Goal: Participate in discussion

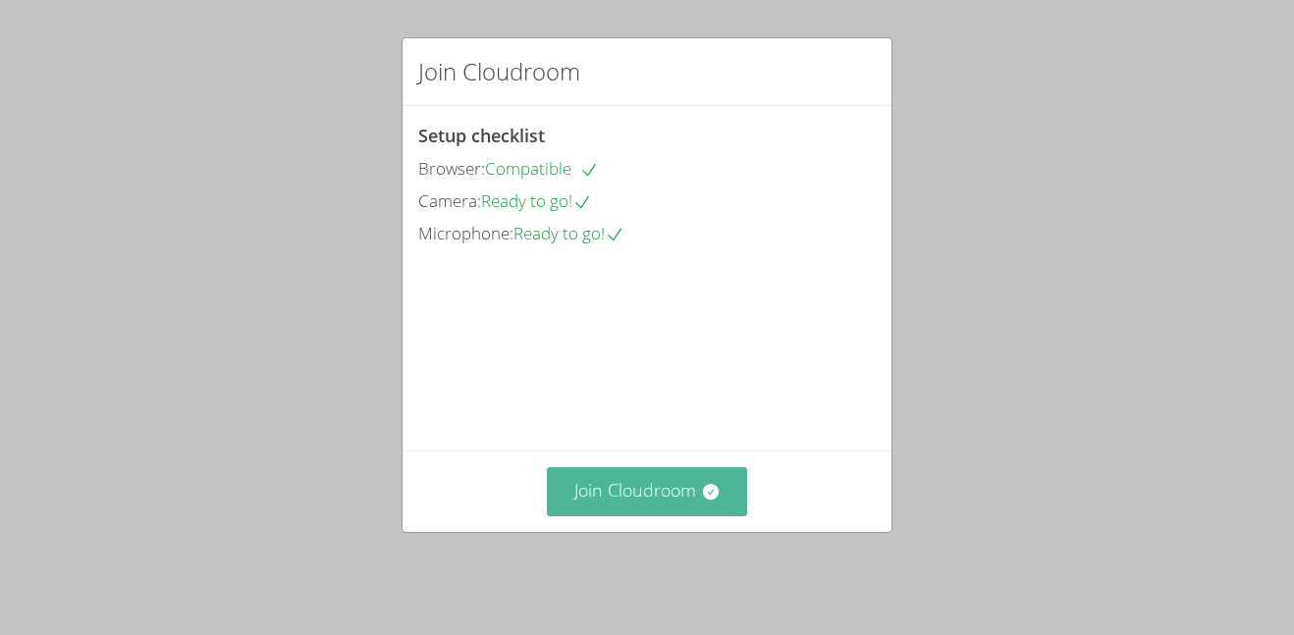
click at [664, 500] on button "Join Cloudroom" at bounding box center [647, 492] width 201 height 48
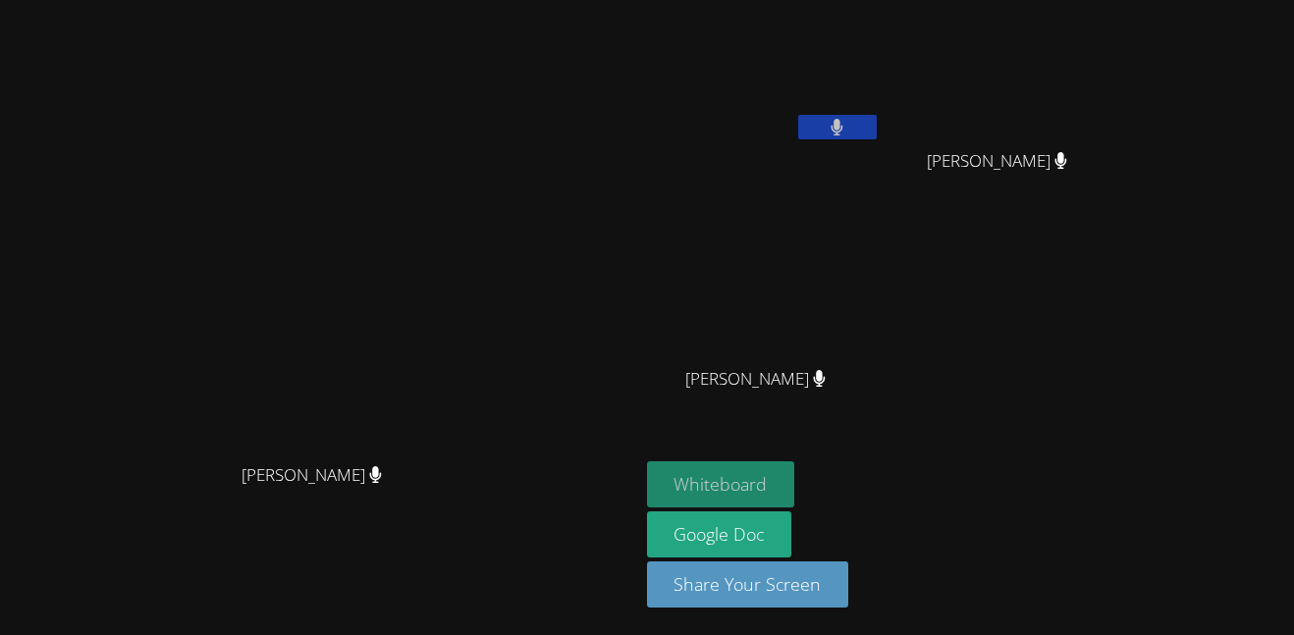
click at [796, 484] on button "Whiteboard" at bounding box center [721, 485] width 148 height 46
click at [877, 128] on button at bounding box center [838, 127] width 79 height 25
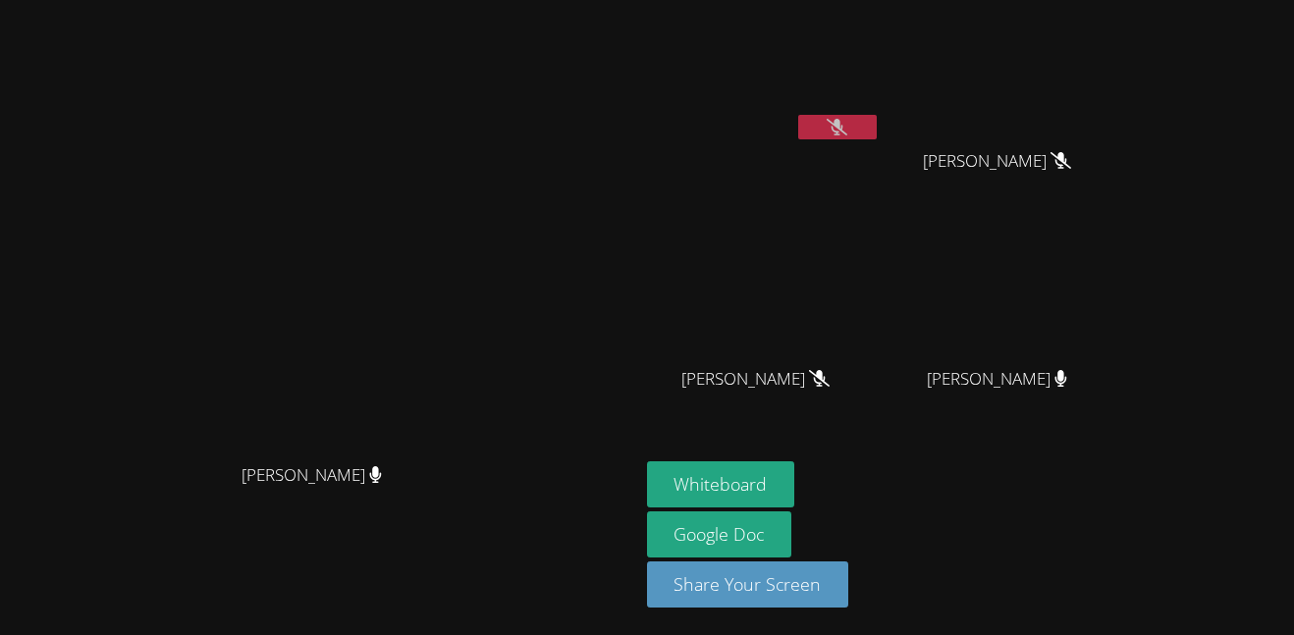
click at [877, 136] on button at bounding box center [838, 127] width 79 height 25
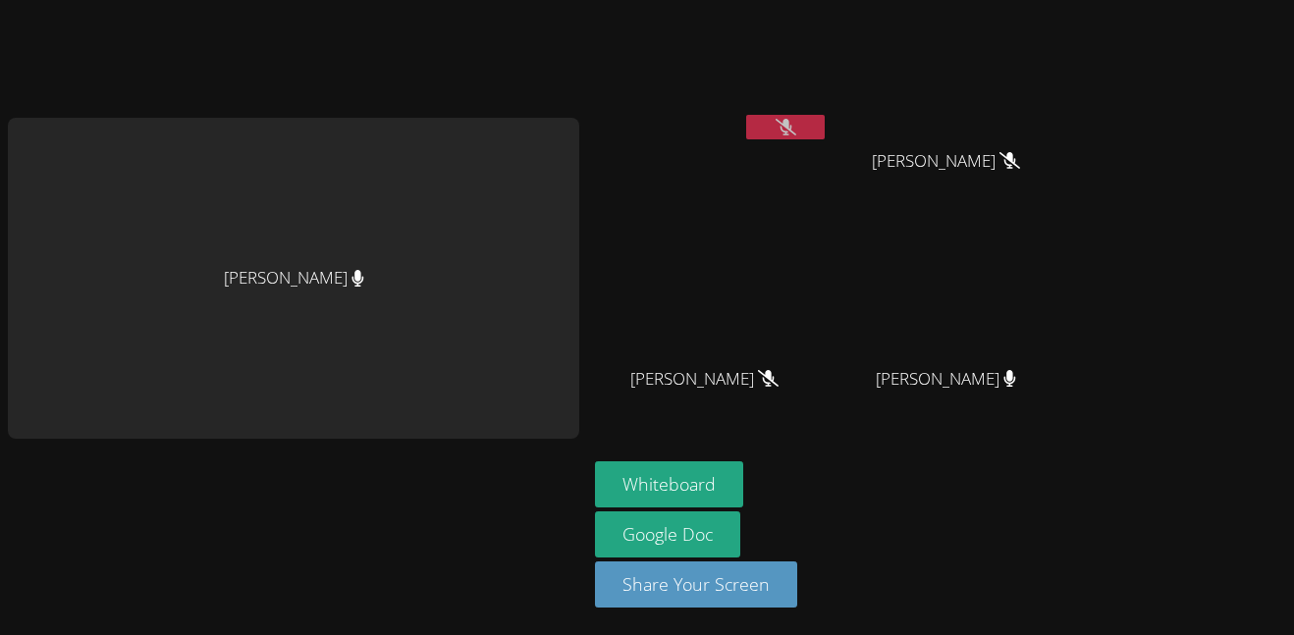
click at [781, 127] on icon at bounding box center [786, 127] width 21 height 17
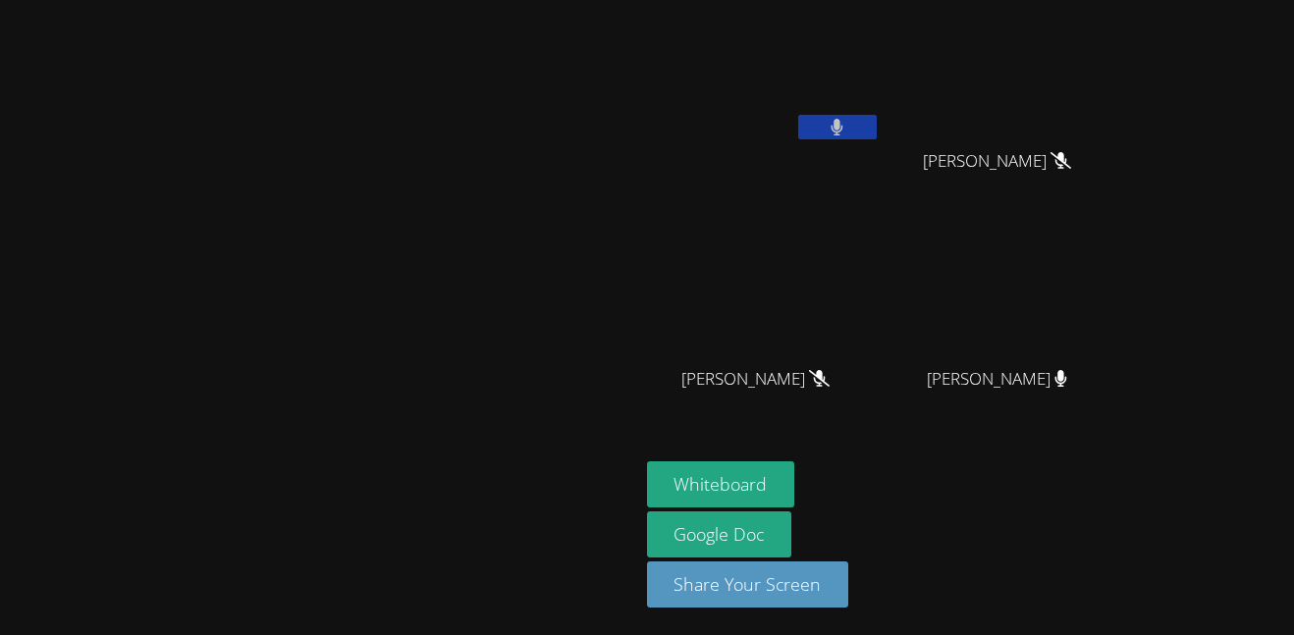
click at [877, 122] on button at bounding box center [838, 127] width 79 height 25
click at [848, 123] on icon at bounding box center [837, 127] width 21 height 17
click at [877, 127] on button at bounding box center [838, 127] width 79 height 25
click at [848, 119] on icon at bounding box center [837, 127] width 21 height 17
click at [844, 119] on icon at bounding box center [837, 127] width 13 height 17
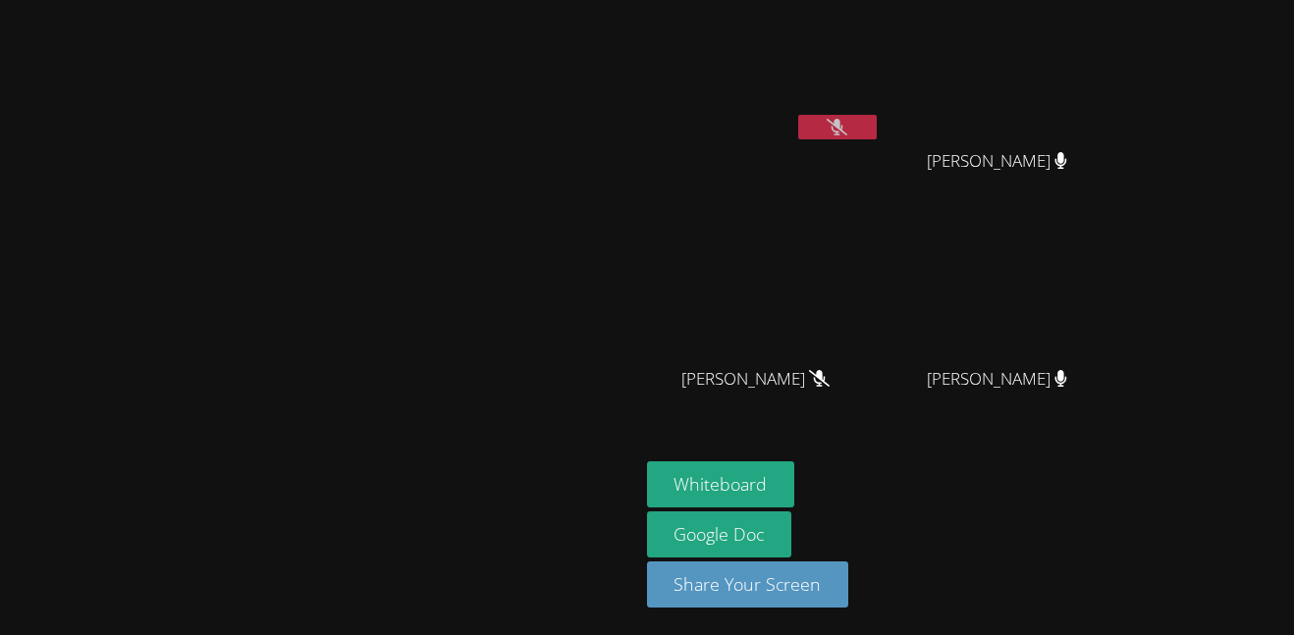
click at [848, 119] on icon at bounding box center [837, 127] width 21 height 17
click at [844, 119] on icon at bounding box center [837, 127] width 13 height 17
click at [848, 119] on icon at bounding box center [837, 127] width 21 height 17
click at [844, 119] on icon at bounding box center [837, 127] width 13 height 17
click at [848, 119] on icon at bounding box center [837, 127] width 21 height 17
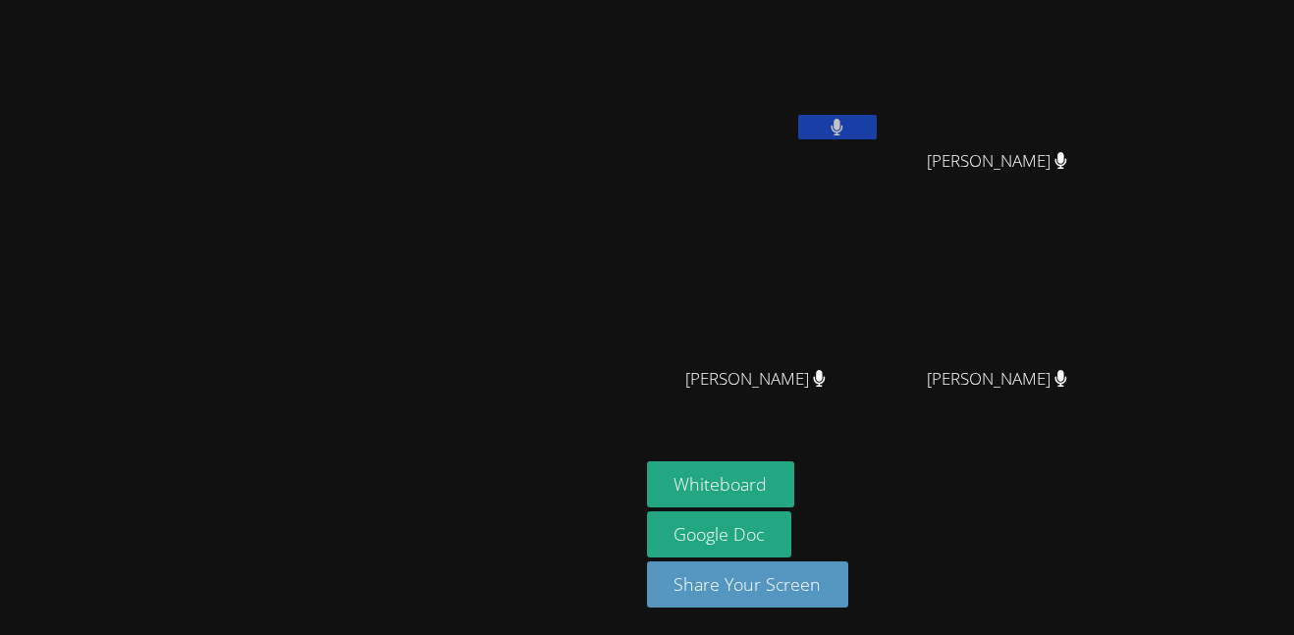
click at [844, 119] on icon at bounding box center [837, 127] width 13 height 17
click at [848, 119] on icon at bounding box center [837, 127] width 21 height 17
click at [844, 119] on icon at bounding box center [837, 127] width 13 height 17
click at [848, 119] on icon at bounding box center [837, 127] width 21 height 17
click at [844, 119] on icon at bounding box center [837, 127] width 13 height 17
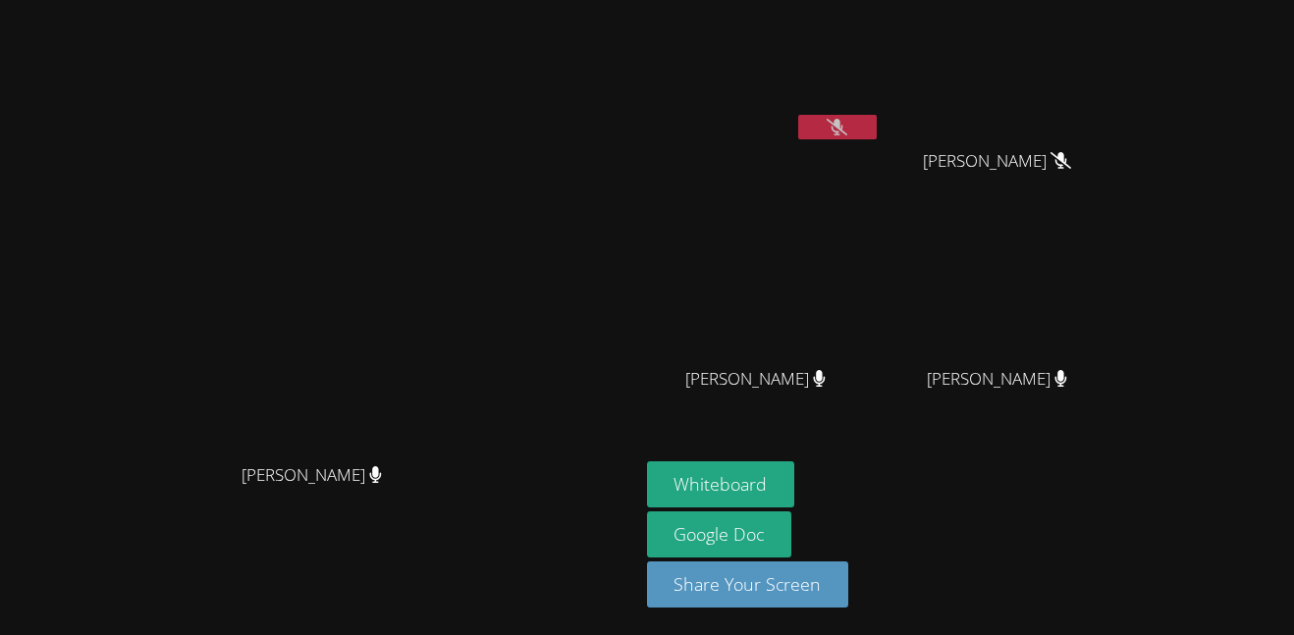
click at [877, 133] on button at bounding box center [838, 127] width 79 height 25
click at [877, 124] on button at bounding box center [838, 127] width 79 height 25
click at [877, 137] on button at bounding box center [838, 127] width 79 height 25
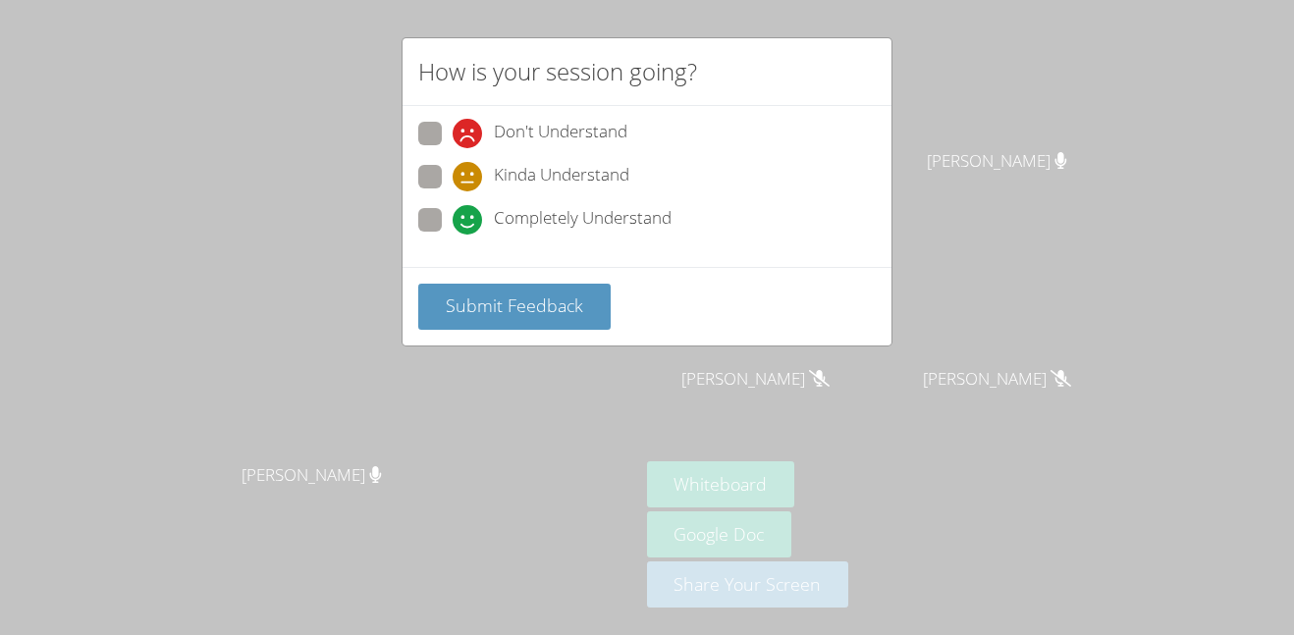
click at [453, 235] on span at bounding box center [453, 235] width 0 height 0
click at [453, 213] on input "Completely Understand" at bounding box center [461, 216] width 17 height 17
radio input "true"
click at [515, 307] on span "Submit Feedback" at bounding box center [515, 306] width 138 height 24
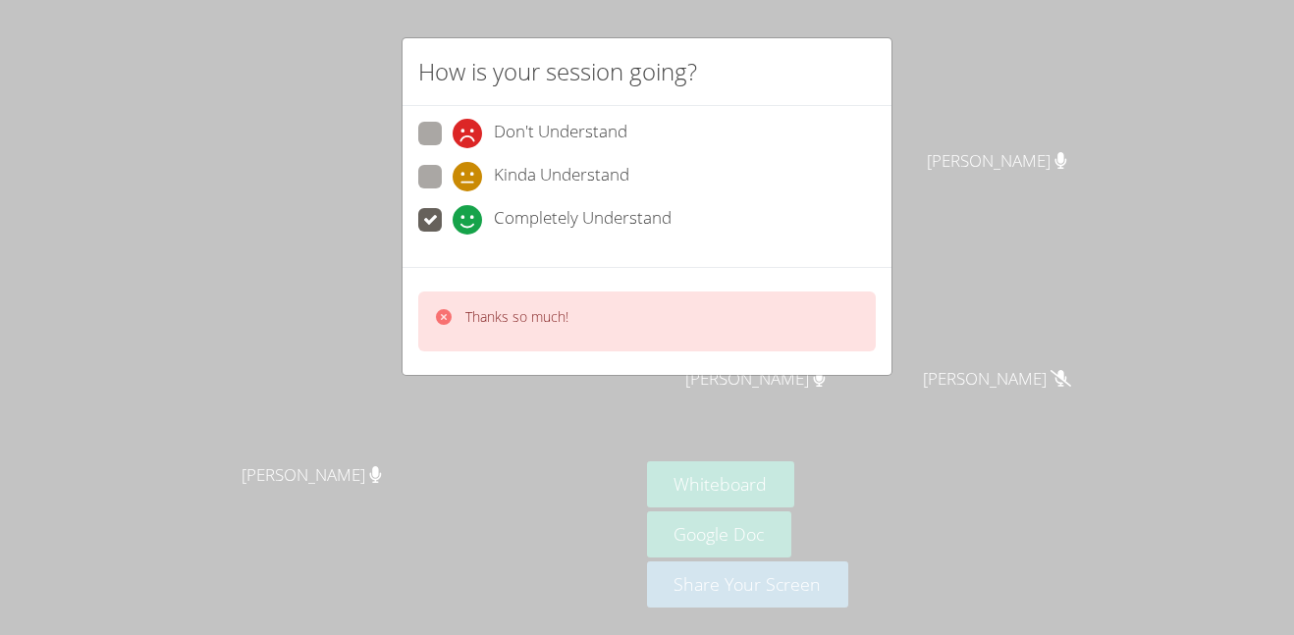
click at [589, 412] on div "How is your session going? Don't Understand Kinda Understand Completely Underst…" at bounding box center [647, 317] width 1294 height 635
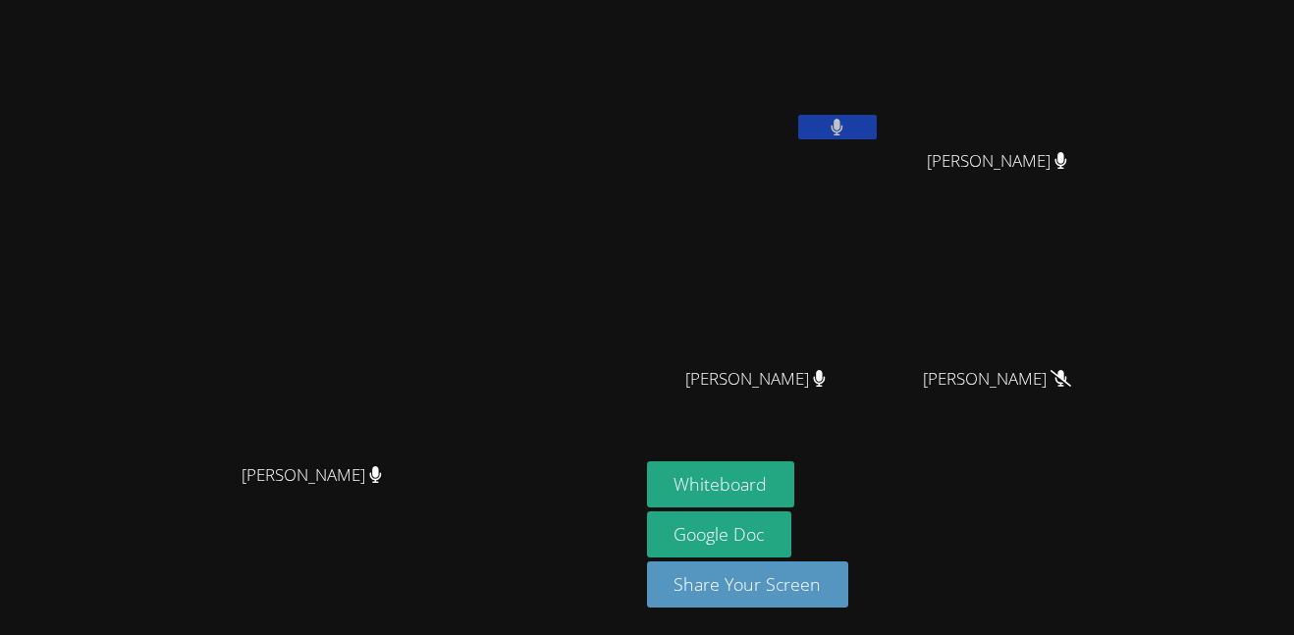
click at [877, 129] on button at bounding box center [838, 127] width 79 height 25
click at [877, 122] on button at bounding box center [838, 127] width 79 height 25
click at [877, 129] on button at bounding box center [838, 127] width 79 height 25
click at [848, 120] on icon at bounding box center [837, 127] width 21 height 17
click at [844, 122] on icon at bounding box center [838, 127] width 12 height 17
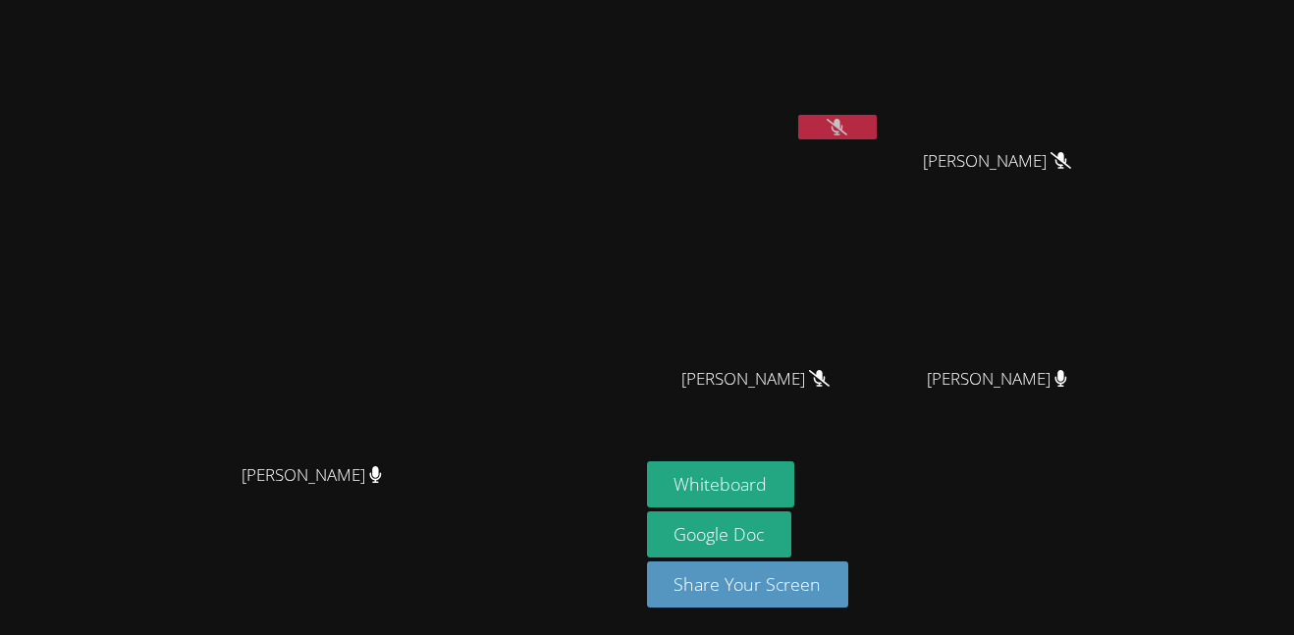
click at [877, 133] on button at bounding box center [838, 127] width 79 height 25
